Goal: Information Seeking & Learning: Learn about a topic

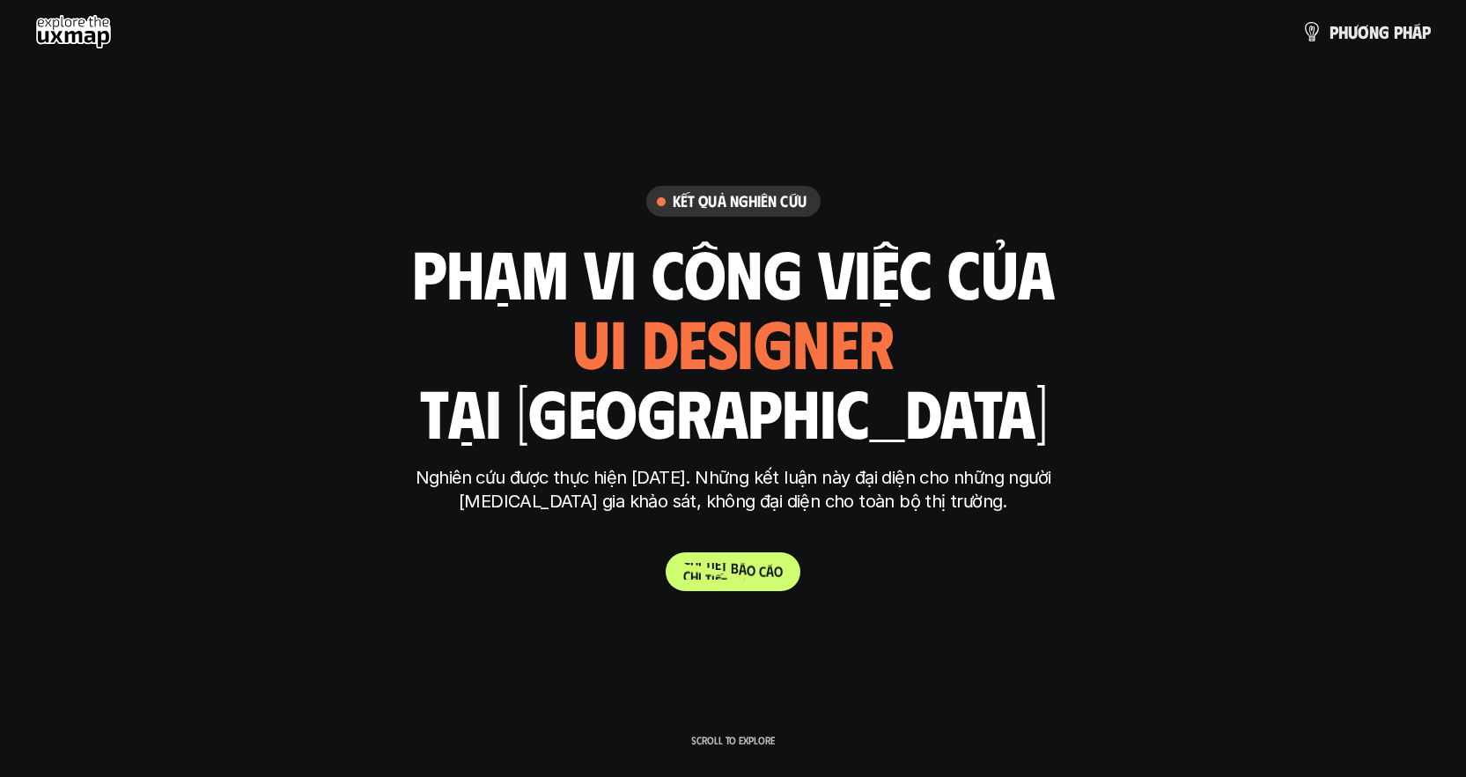
click at [749, 578] on p "C h i t i ế t b á o c á o" at bounding box center [733, 571] width 100 height 17
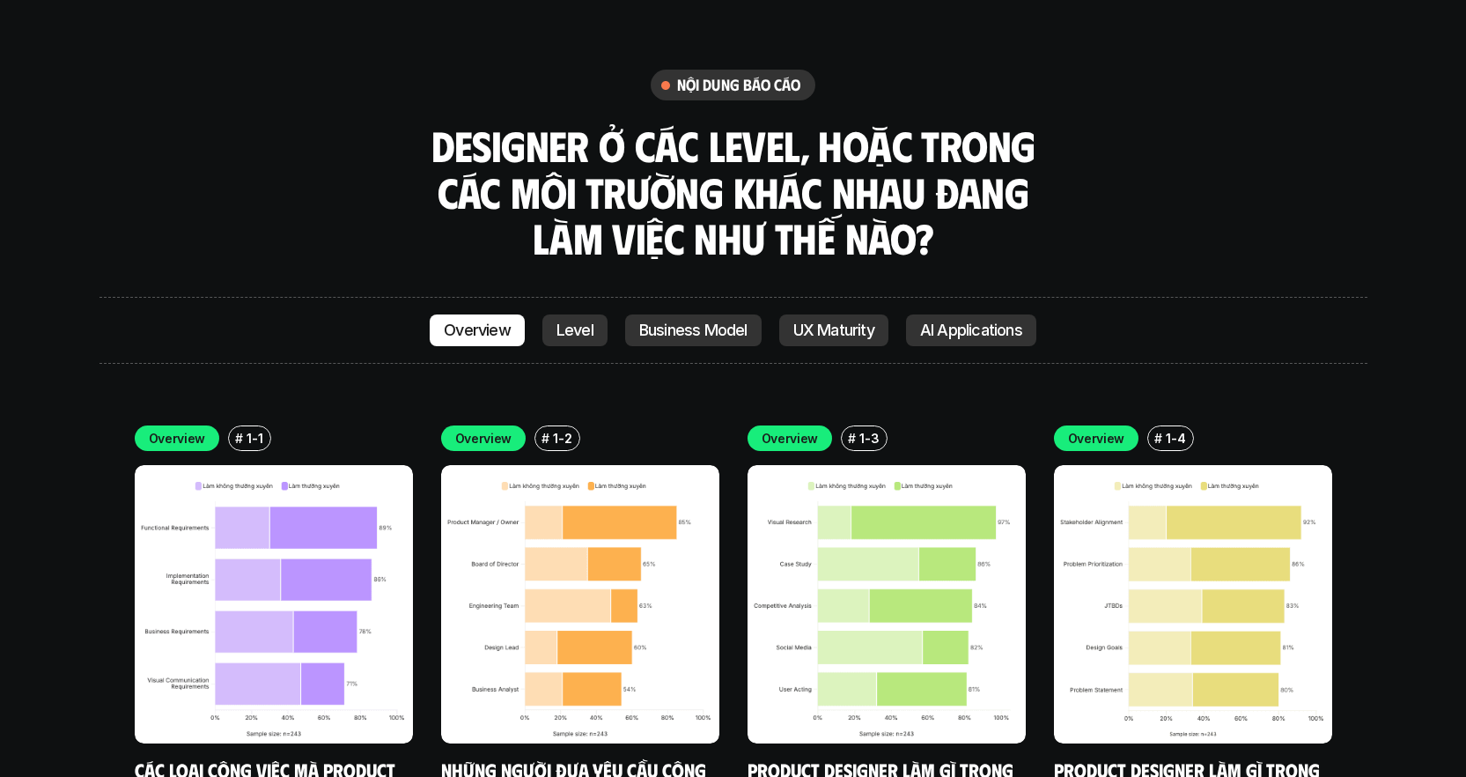
scroll to position [4899, 0]
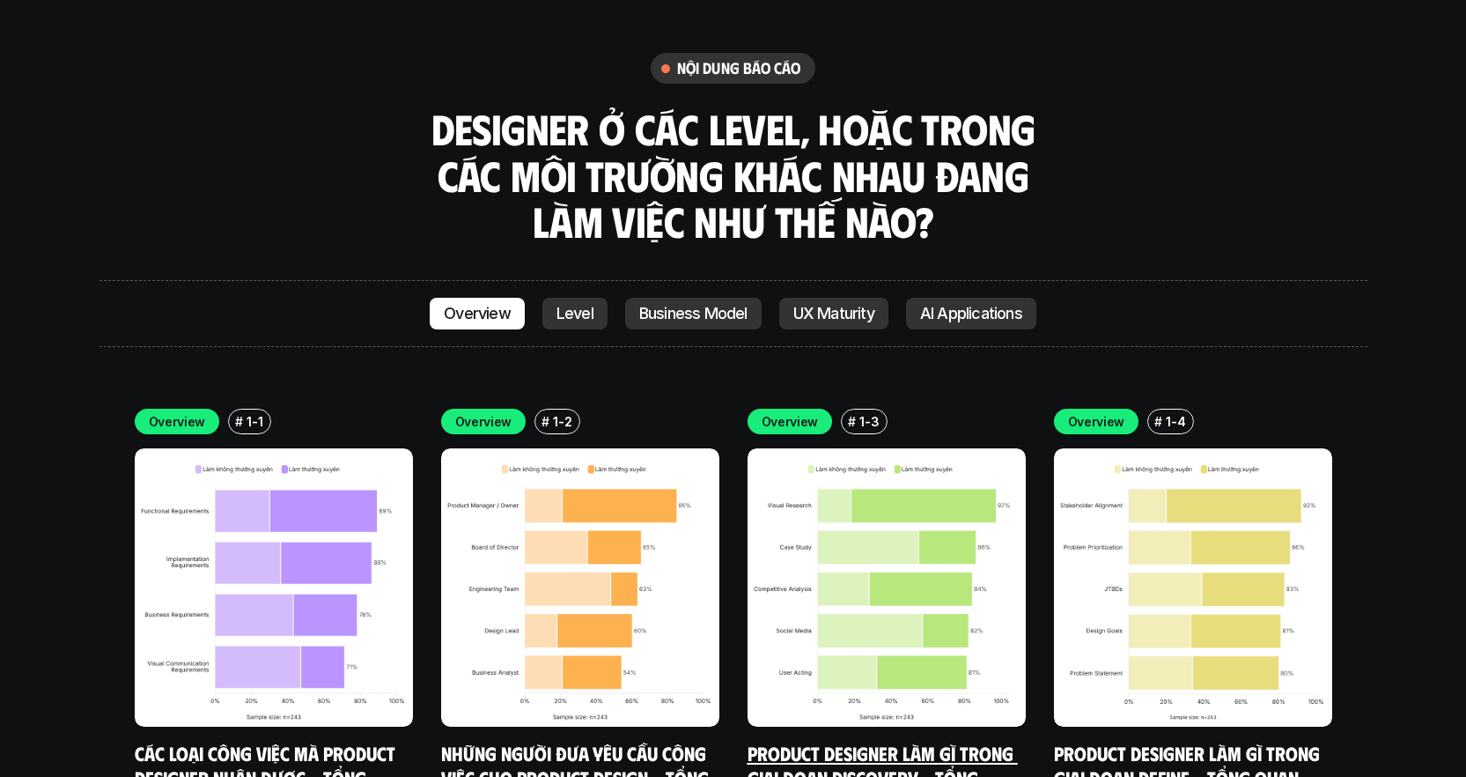
click at [899, 483] on img at bounding box center [887, 587] width 278 height 278
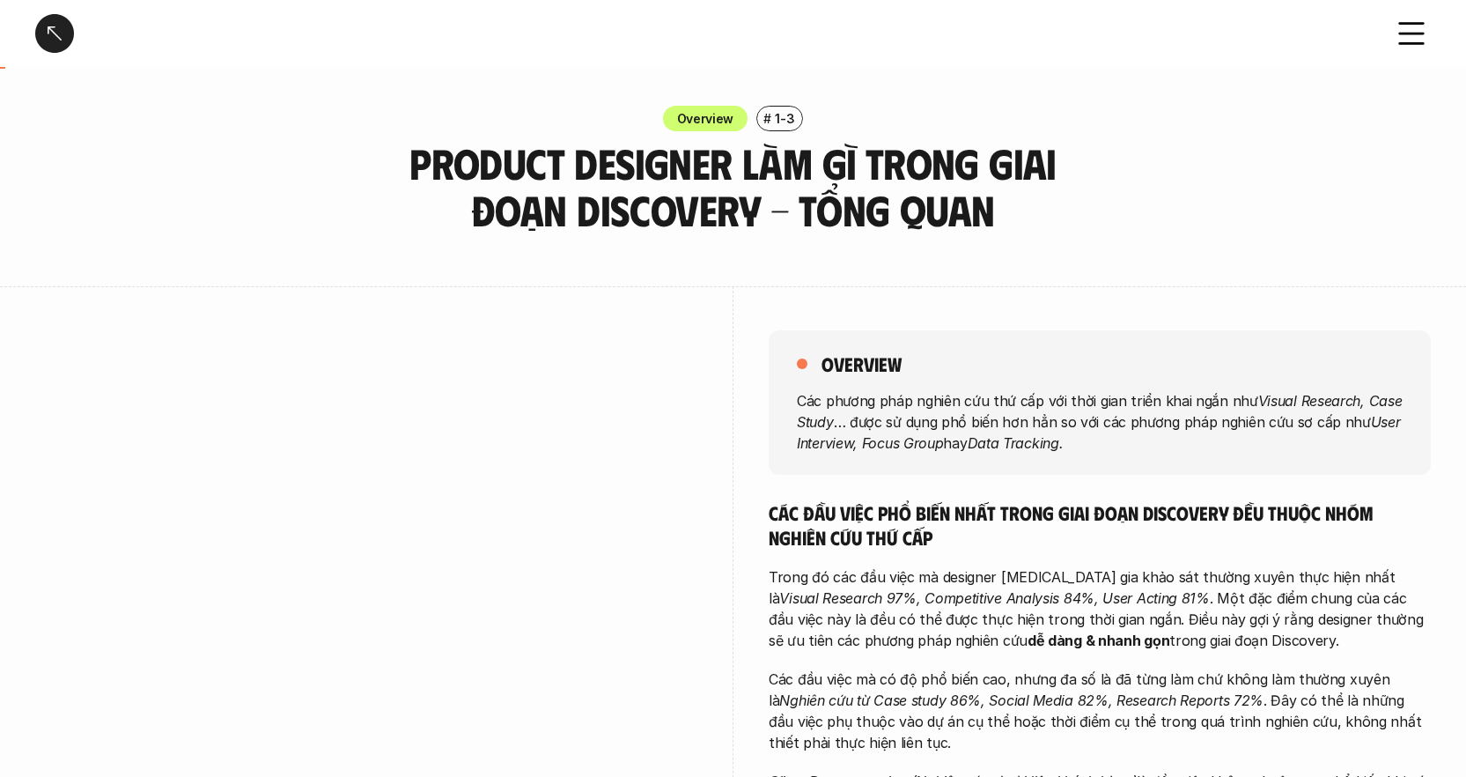
click at [49, 35] on div at bounding box center [54, 33] width 39 height 39
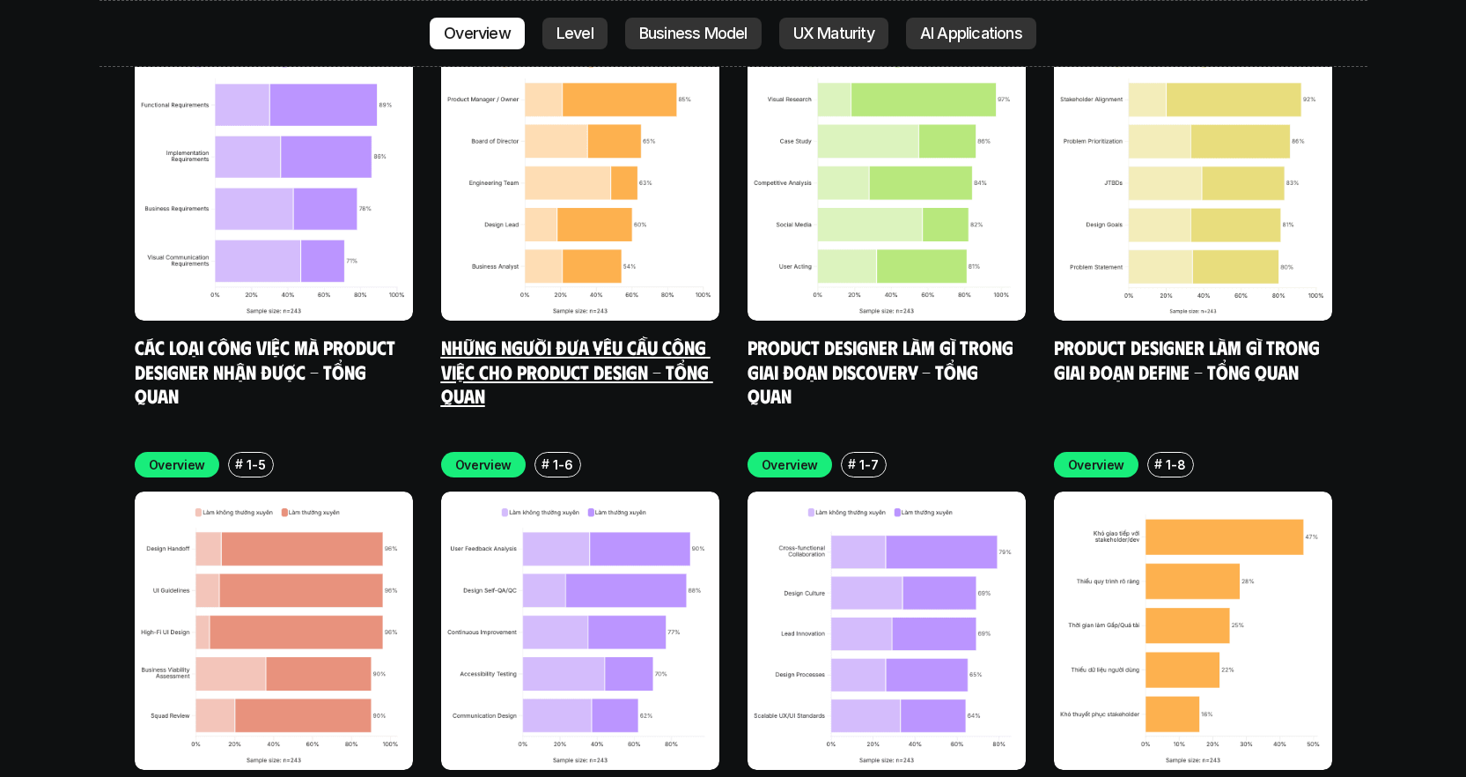
scroll to position [5306, 0]
